Goal: Go to known website: Access a specific website the user already knows

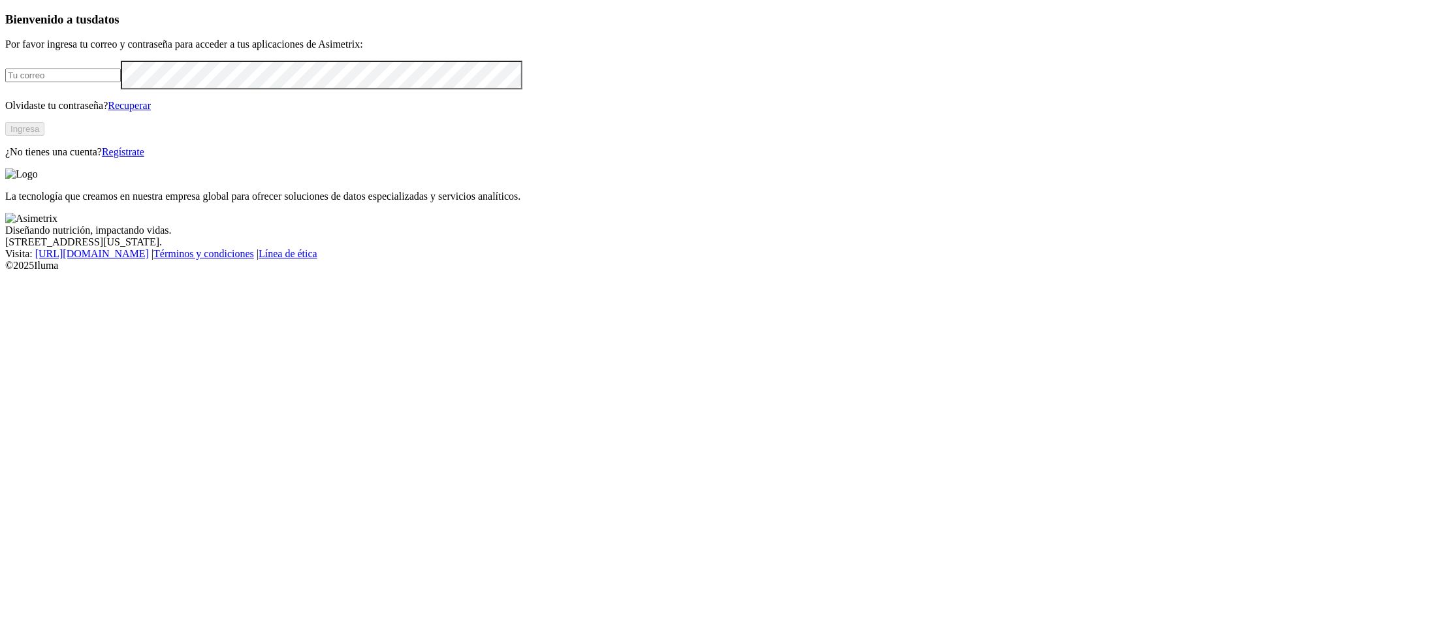
type input "[PERSON_NAME][EMAIL_ADDRESS][PERSON_NAME][DOMAIN_NAME]"
click at [44, 136] on button "Ingresa" at bounding box center [24, 129] width 39 height 14
